Goal: Contribute content

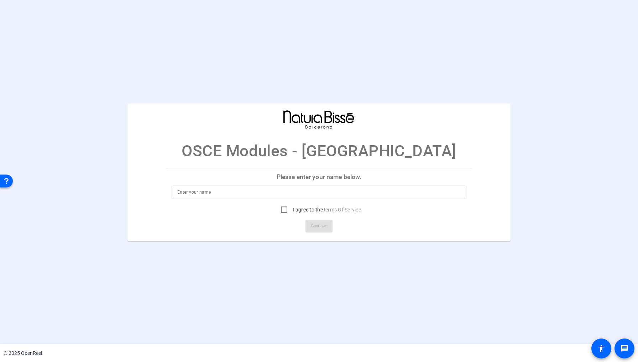
click at [218, 197] on div at bounding box center [318, 192] width 283 height 14
type input "[PERSON_NAME]"
click at [281, 210] on input "I agree to the Terms Of Service" at bounding box center [284, 209] width 14 height 14
checkbox input "true"
click at [319, 229] on span "Continue" at bounding box center [319, 226] width 16 height 11
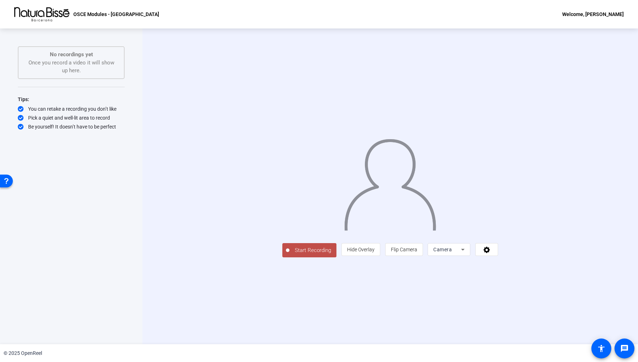
click at [461, 254] on div "Camera" at bounding box center [447, 249] width 28 height 9
click at [547, 341] on span "Screen And Camera" at bounding box center [551, 346] width 37 height 17
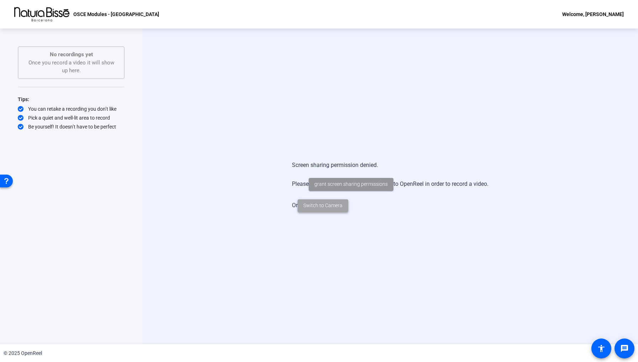
click at [330, 206] on span "Switch to Camera" at bounding box center [322, 205] width 39 height 7
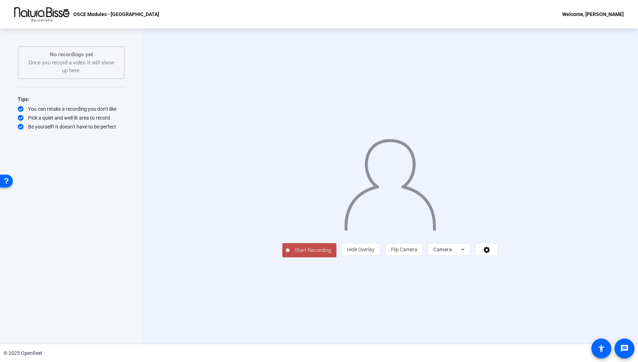
click at [461, 254] on div "Camera" at bounding box center [447, 249] width 28 height 9
click at [543, 350] on span "Screen And Camera" at bounding box center [551, 346] width 37 height 17
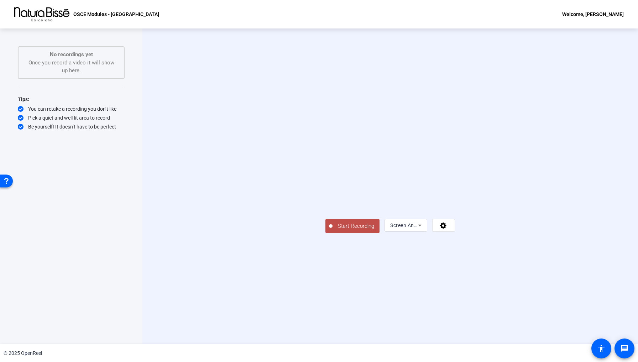
click at [332, 230] on span "Start Recording" at bounding box center [355, 226] width 47 height 8
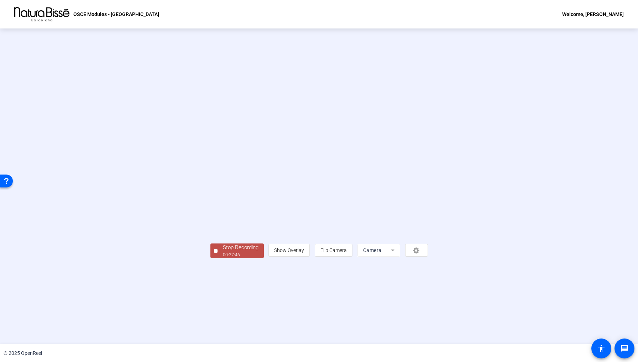
click at [223, 252] on div "Stop Recording" at bounding box center [241, 247] width 36 height 8
